Goal: Information Seeking & Learning: Understand process/instructions

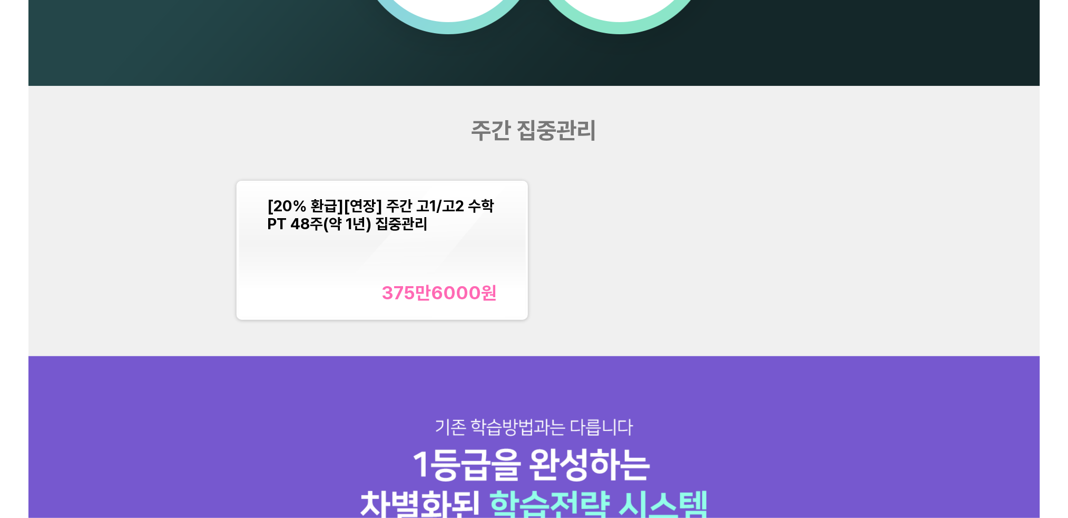
scroll to position [1405, 0]
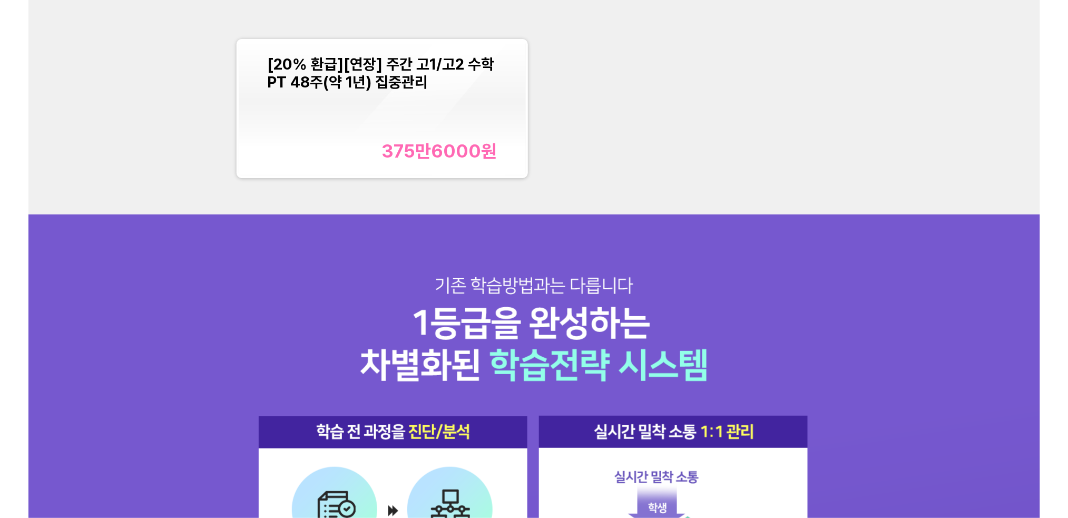
click at [803, 122] on div "[20% 환급][연장] 주간 고1/고2 수학PT 48주(약 1년) 집중관리 375만6000 원" at bounding box center [534, 108] width 607 height 151
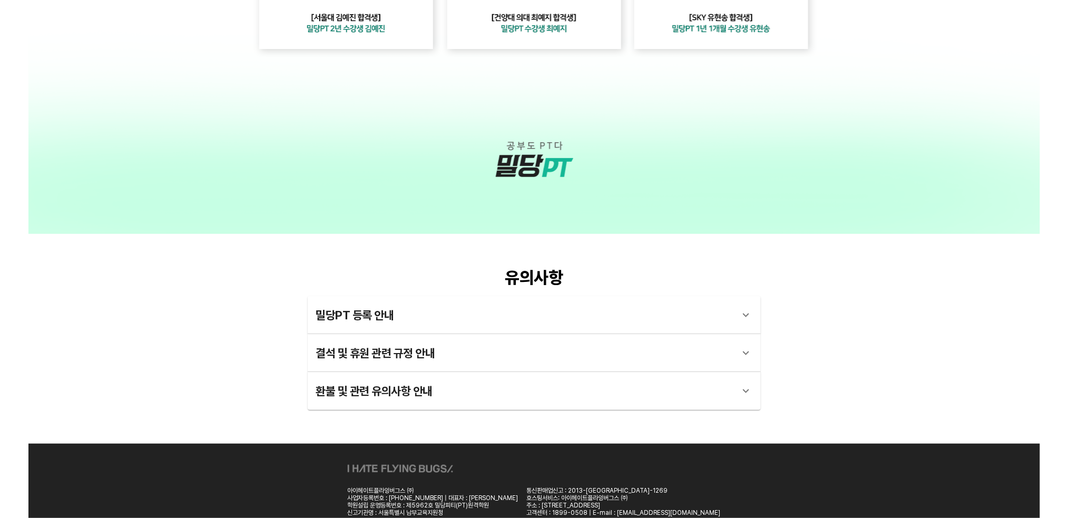
scroll to position [2855, 0]
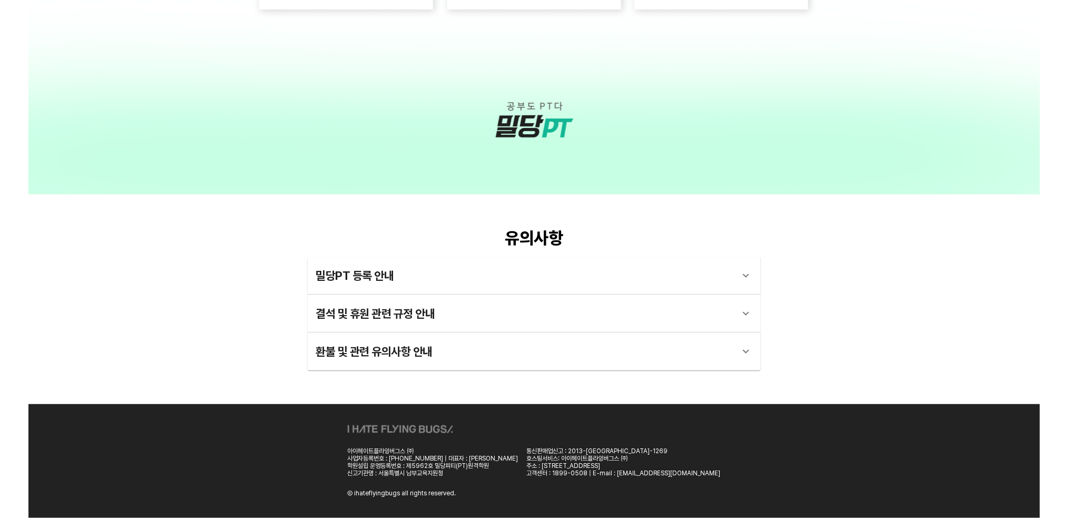
click at [458, 354] on div "환불 및 관련 유의사항 안내" at bounding box center [524, 351] width 417 height 25
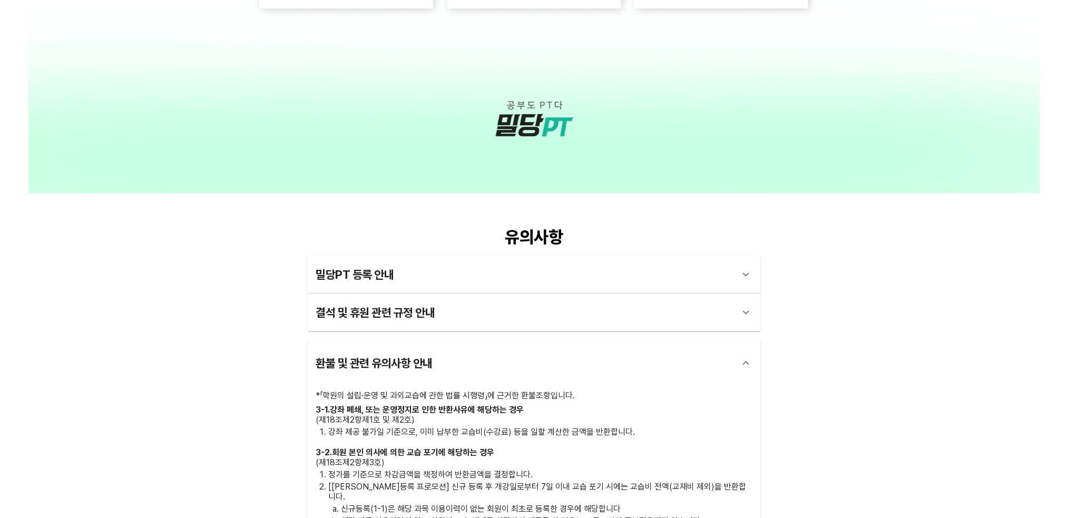
drag, startPoint x: 807, startPoint y: 363, endPoint x: 766, endPoint y: 305, distance: 71.4
